Goal: Information Seeking & Learning: Learn about a topic

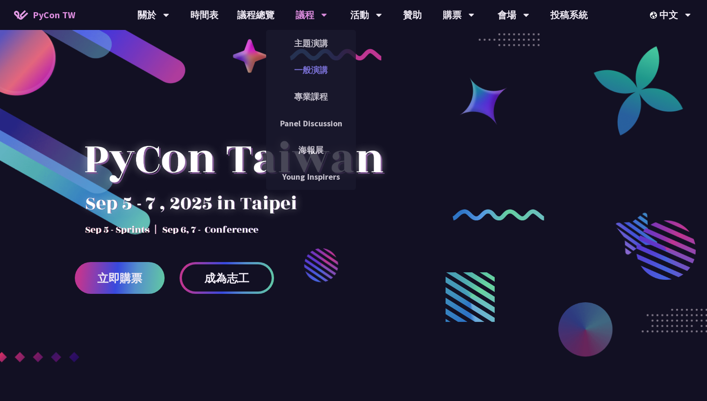
click at [301, 72] on link "一般演講" at bounding box center [311, 70] width 90 height 22
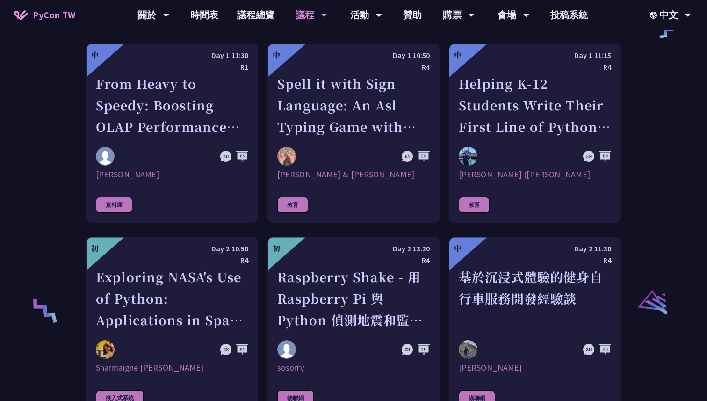
scroll to position [1698, 0]
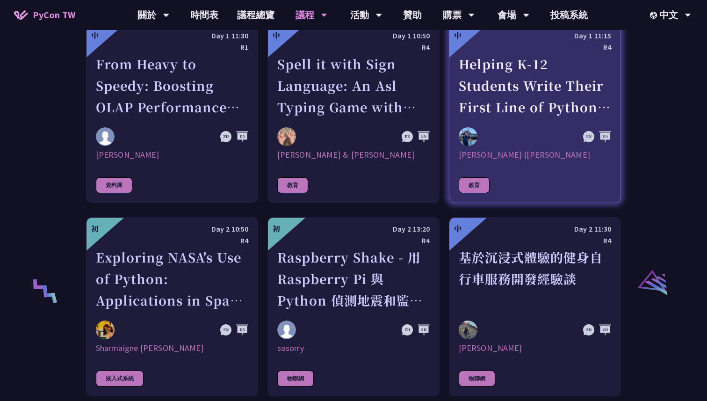
click at [525, 83] on div "Helping K-12 Students Write Their First Line of Python: Building a Game-Based L…" at bounding box center [535, 85] width 152 height 65
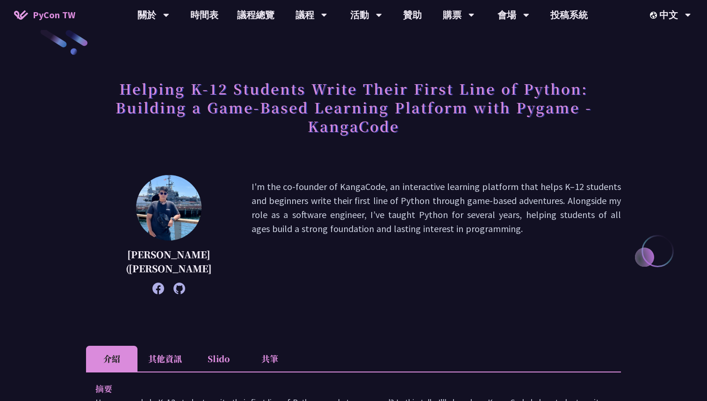
scroll to position [25, 0]
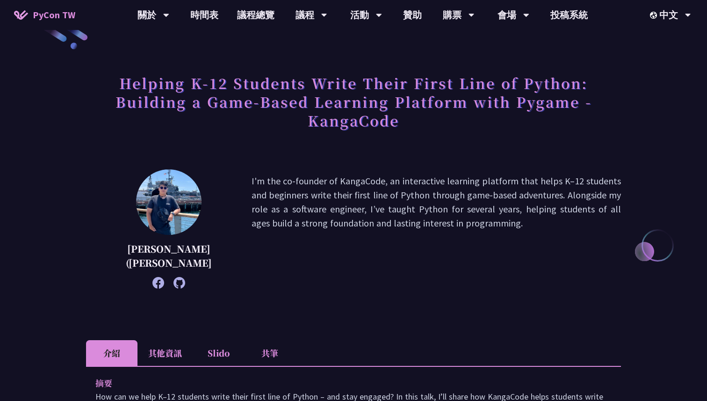
drag, startPoint x: 125, startPoint y: 86, endPoint x: 460, endPoint y: 239, distance: 368.6
click at [460, 239] on p "I'm the co-founder of KangaCode, an interactive learning platform that helps K–…" at bounding box center [436, 229] width 369 height 110
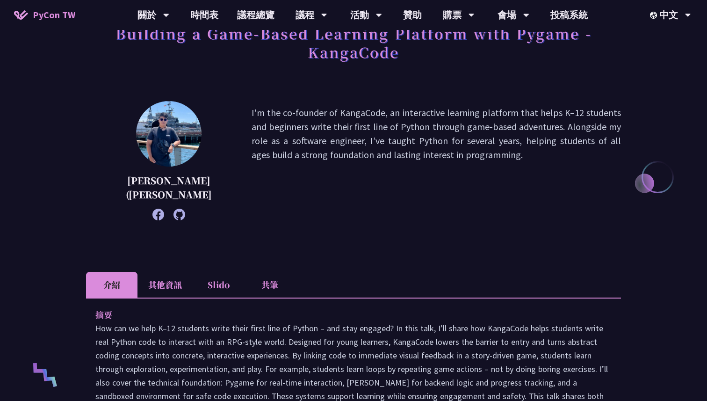
scroll to position [0, 0]
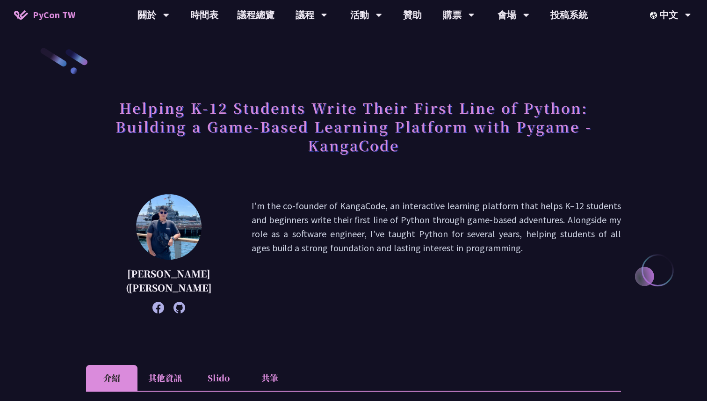
click at [62, 19] on span "PyCon TW" at bounding box center [54, 15] width 43 height 14
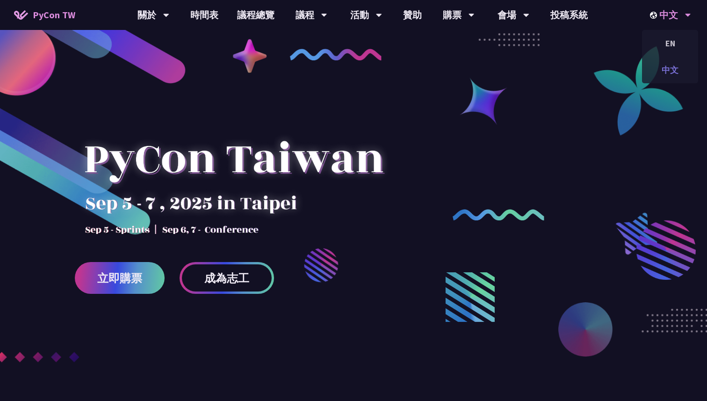
click at [662, 64] on div "中文" at bounding box center [670, 70] width 56 height 22
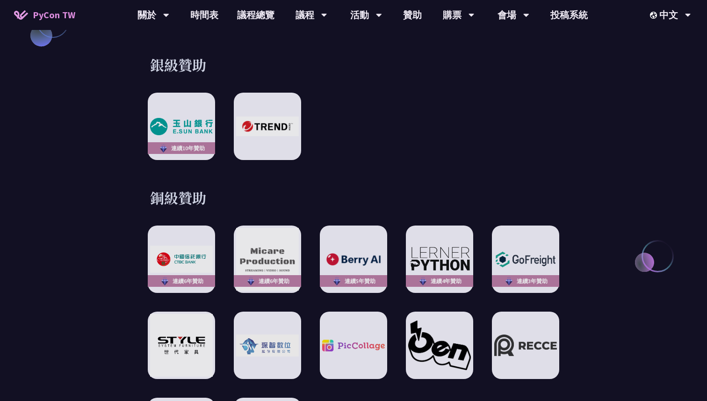
scroll to position [1128, 0]
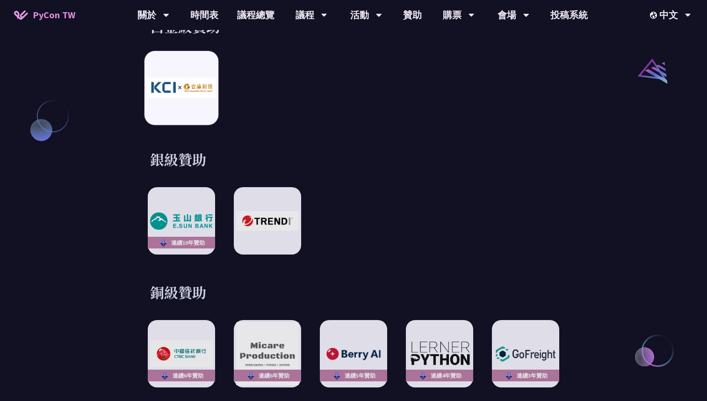
click at [188, 79] on img at bounding box center [181, 88] width 69 height 20
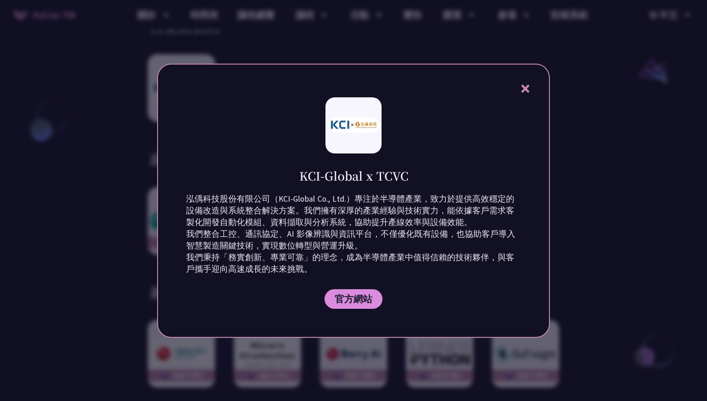
click at [598, 117] on div at bounding box center [353, 200] width 707 height 401
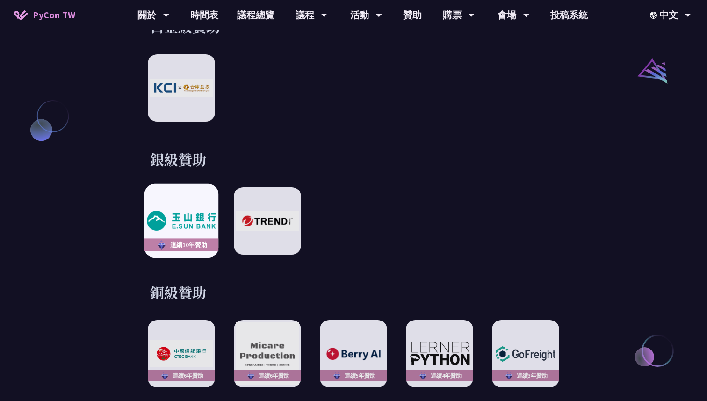
click at [190, 218] on img at bounding box center [181, 220] width 69 height 19
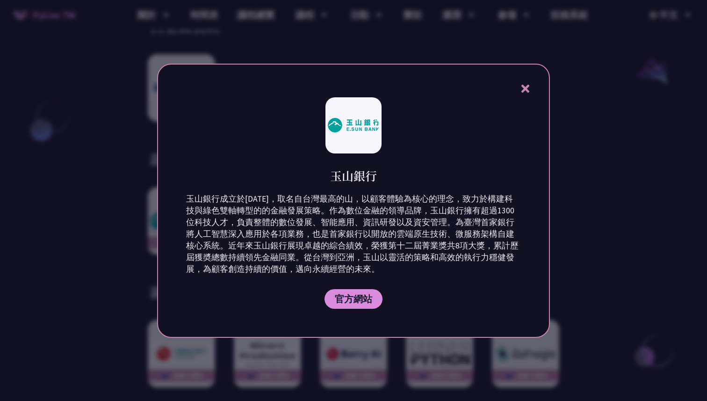
click at [99, 198] on div at bounding box center [353, 200] width 707 height 401
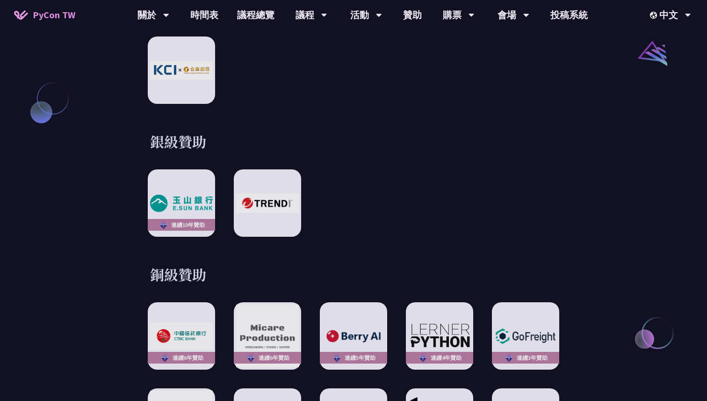
scroll to position [1146, 0]
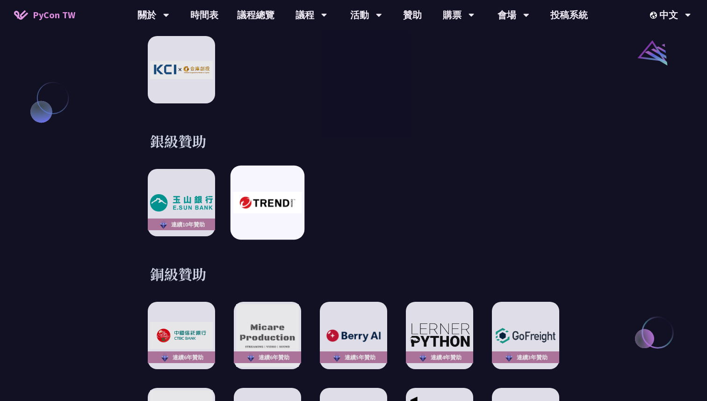
click at [270, 196] on img at bounding box center [267, 203] width 69 height 22
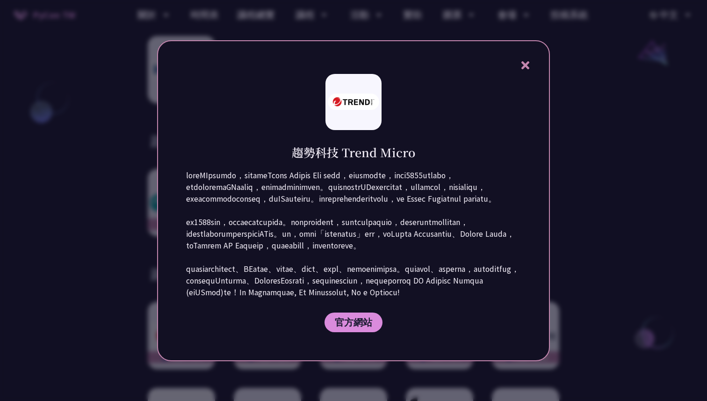
drag, startPoint x: 281, startPoint y: 130, endPoint x: 387, endPoint y: 228, distance: 144.2
click at [387, 228] on div "趨勢科技 Trend Micro 官方網站" at bounding box center [353, 200] width 393 height 321
click at [387, 228] on p at bounding box center [353, 234] width 335 height 129
drag, startPoint x: 287, startPoint y: 119, endPoint x: 466, endPoint y: 146, distance: 180.6
click at [365, 130] on div "趨勢科技 Trend Micro" at bounding box center [353, 145] width 335 height 30
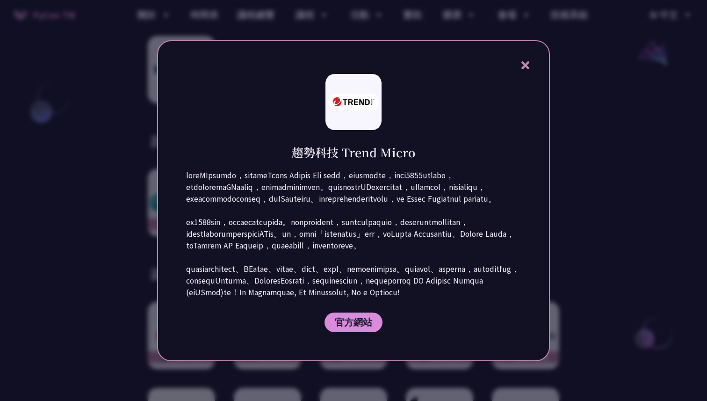
click at [356, 196] on p at bounding box center [353, 234] width 335 height 129
drag, startPoint x: 305, startPoint y: 129, endPoint x: 327, endPoint y: 129, distance: 22.0
click at [327, 144] on h1 "趨勢科技 Trend Micro" at bounding box center [353, 152] width 123 height 16
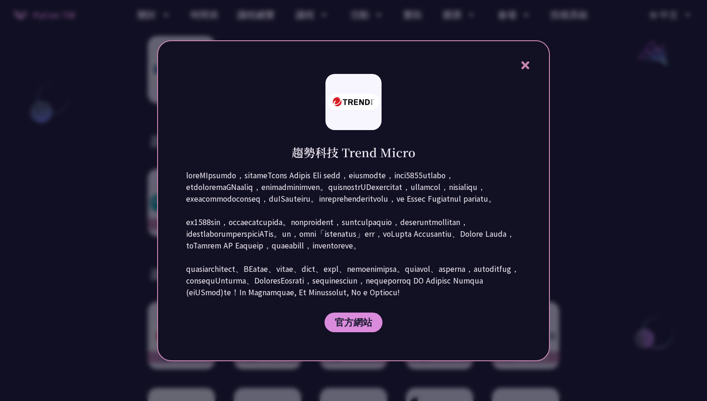
click at [327, 144] on h1 "趨勢科技 Trend Micro" at bounding box center [353, 152] width 123 height 16
click at [354, 190] on p at bounding box center [353, 234] width 335 height 129
drag, startPoint x: 300, startPoint y: 119, endPoint x: 309, endPoint y: 122, distance: 8.7
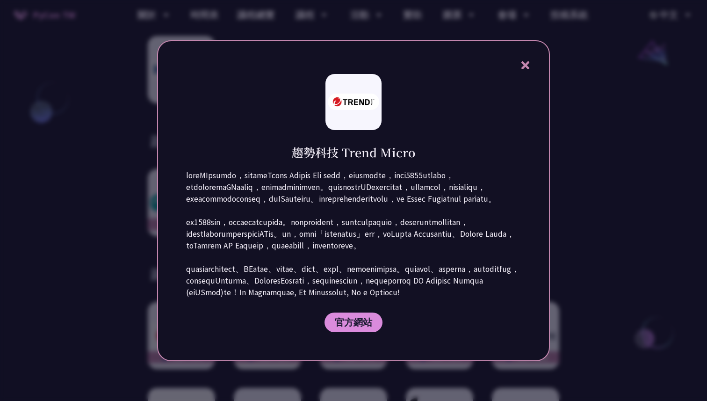
click at [309, 144] on h1 "趨勢科技 Trend Micro" at bounding box center [353, 152] width 123 height 16
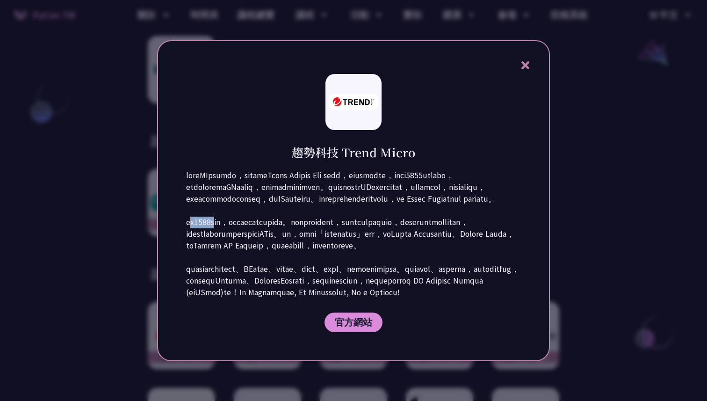
drag, startPoint x: 192, startPoint y: 216, endPoint x: 229, endPoint y: 216, distance: 36.5
click at [229, 216] on p at bounding box center [353, 234] width 335 height 129
drag, startPoint x: 263, startPoint y: 217, endPoint x: 334, endPoint y: 217, distance: 70.6
click at [333, 217] on p at bounding box center [353, 234] width 335 height 129
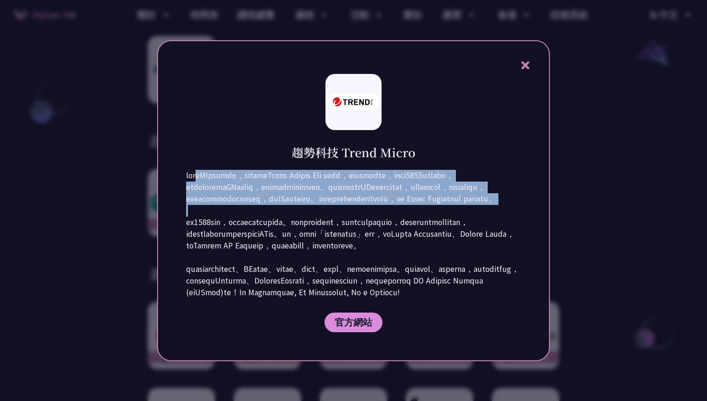
drag, startPoint x: 210, startPoint y: 148, endPoint x: 300, endPoint y: 210, distance: 108.8
click at [293, 204] on p at bounding box center [353, 234] width 335 height 129
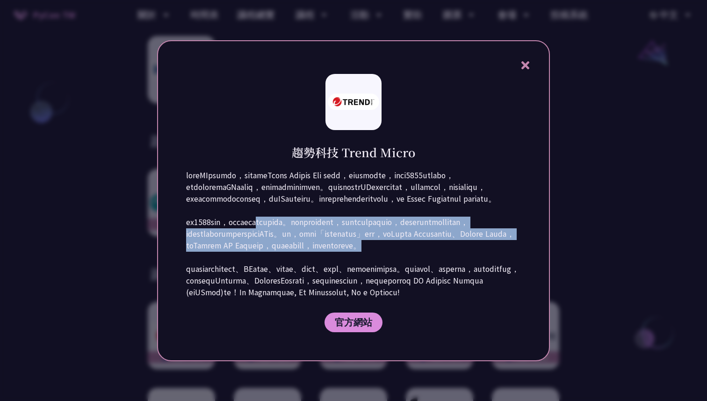
drag, startPoint x: 329, startPoint y: 267, endPoint x: 305, endPoint y: 221, distance: 51.9
click at [305, 221] on p at bounding box center [353, 234] width 335 height 129
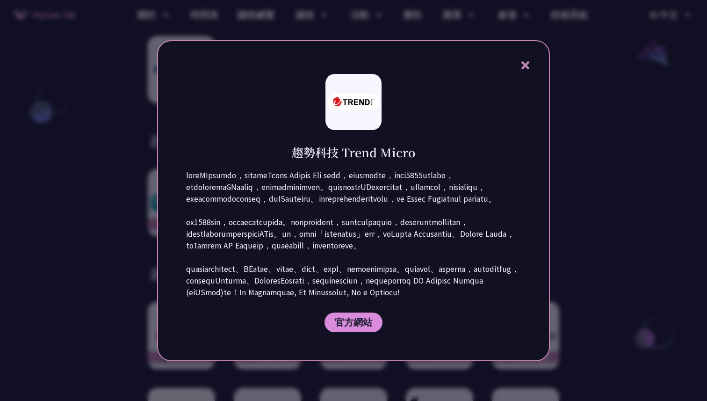
click at [520, 59] on icon at bounding box center [525, 65] width 12 height 12
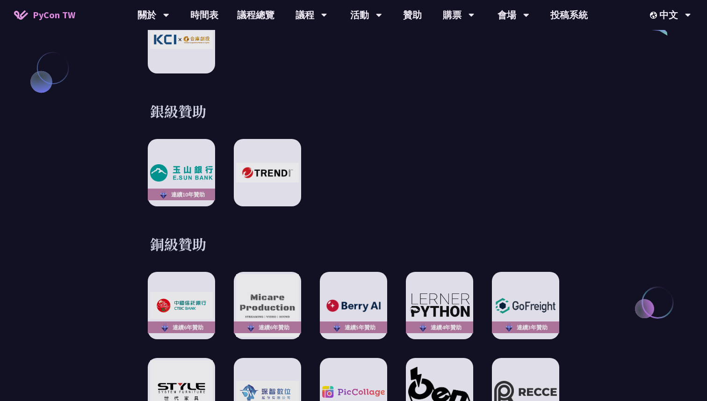
scroll to position [1186, 0]
